Goal: Use online tool/utility: Utilize a website feature to perform a specific function

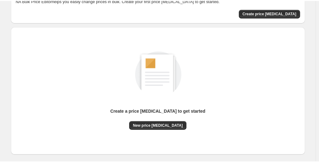
scroll to position [31, 0]
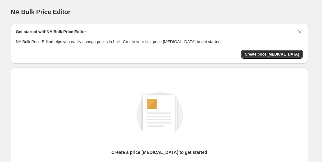
click at [149, 3] on div "NA Bulk Price Editor. This page is ready NA Bulk Price Editor" at bounding box center [159, 12] width 297 height 24
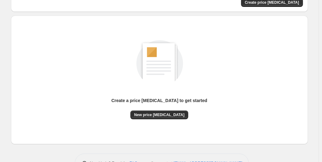
scroll to position [72, 0]
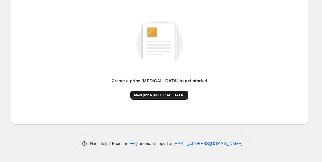
click at [155, 95] on span "New price [MEDICAL_DATA]" at bounding box center [159, 95] width 50 height 5
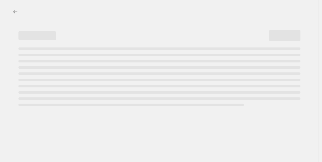
select select "percentage"
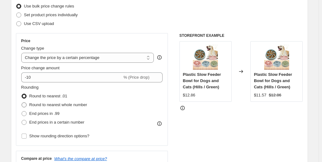
scroll to position [83, 0]
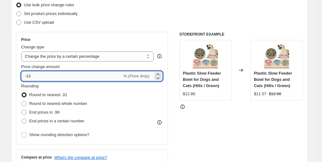
click at [31, 77] on input "-10" at bounding box center [71, 76] width 101 height 10
drag, startPoint x: 28, startPoint y: 74, endPoint x: 40, endPoint y: 73, distance: 12.2
click at [40, 73] on input "-10" at bounding box center [71, 76] width 101 height 10
type input "-30"
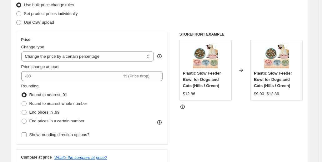
click at [114, 84] on div "Rounding Round to nearest .01 Round to nearest whole number End prices in .99 E…" at bounding box center [92, 104] width 142 height 43
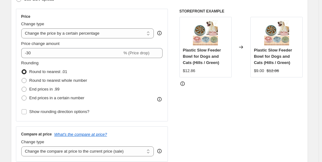
scroll to position [114, 0]
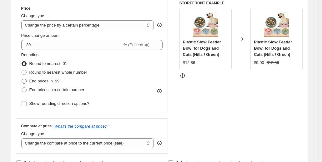
click at [26, 82] on span at bounding box center [24, 81] width 5 height 5
click at [22, 79] on input "End prices in .99" at bounding box center [22, 79] width 0 height 0
radio input "true"
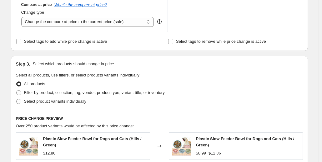
scroll to position [240, 0]
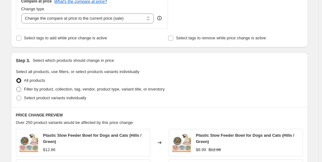
click at [21, 89] on span at bounding box center [18, 89] width 5 height 5
click at [17, 87] on input "Filter by product, collection, tag, vendor, product type, variant title, or inv…" at bounding box center [16, 87] width 0 height 0
radio input "true"
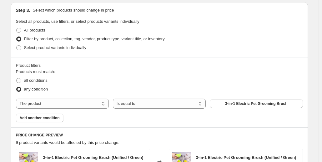
scroll to position [292, 0]
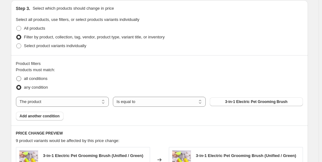
click at [20, 79] on span at bounding box center [18, 78] width 5 height 5
click at [17, 77] on input "all conditions" at bounding box center [16, 76] width 0 height 0
radio input "true"
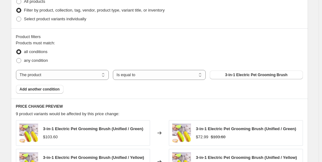
scroll to position [323, 0]
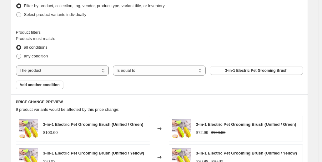
click at [82, 71] on select "The product The product's collection The product's vendor The product's type Th…" at bounding box center [62, 71] width 93 height 10
select select "collection"
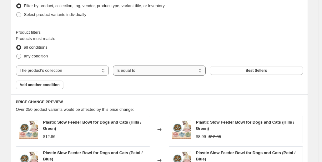
click at [144, 70] on select "Is equal to Is not equal to" at bounding box center [159, 71] width 93 height 10
click at [235, 69] on button "Best Sellers" at bounding box center [256, 70] width 93 height 9
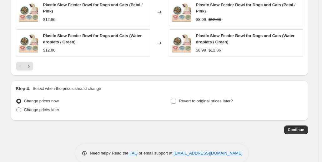
scroll to position [542, 0]
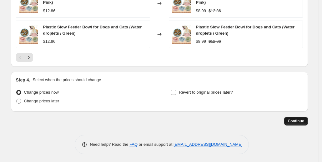
click at [295, 120] on span "Continue" at bounding box center [296, 121] width 16 height 5
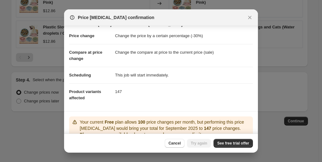
scroll to position [42, 0]
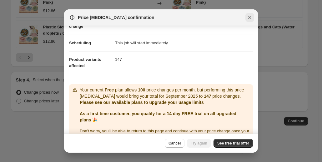
click at [248, 17] on icon "Close" at bounding box center [250, 17] width 6 height 6
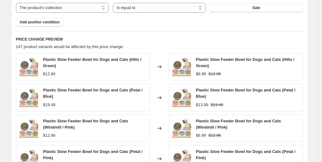
scroll to position [385, 0]
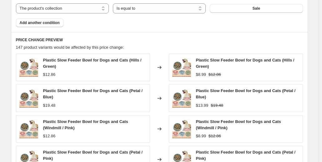
click at [143, 32] on div "PRICE CHANGE PREVIEW 147 product variants would be affected by this price chang…" at bounding box center [159, 127] width 297 height 191
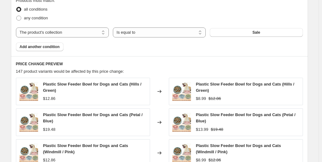
scroll to position [354, 0]
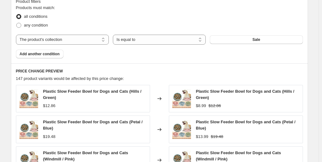
click at [138, 61] on div "Product filters Products must match: all conditions any condition The product T…" at bounding box center [159, 28] width 297 height 70
click at [235, 40] on button "Sale" at bounding box center [256, 39] width 93 height 9
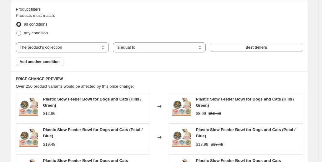
scroll to position [343, 0]
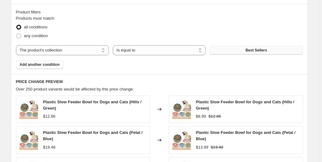
click at [237, 48] on button "Best Sellers" at bounding box center [256, 50] width 93 height 9
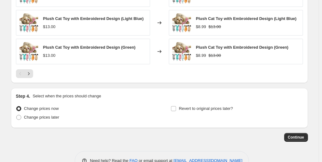
scroll to position [521, 0]
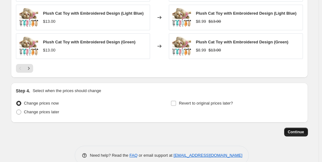
click at [293, 130] on span "Continue" at bounding box center [296, 132] width 16 height 5
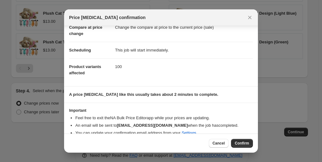
scroll to position [43, 0]
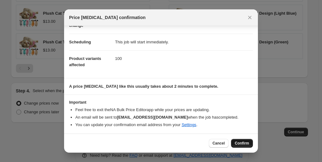
click at [241, 141] on span "Confirm" at bounding box center [242, 143] width 14 height 5
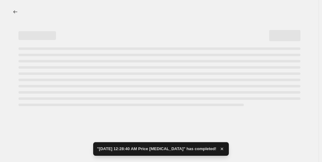
select select "percentage"
select select "collection"
